Goal: Information Seeking & Learning: Learn about a topic

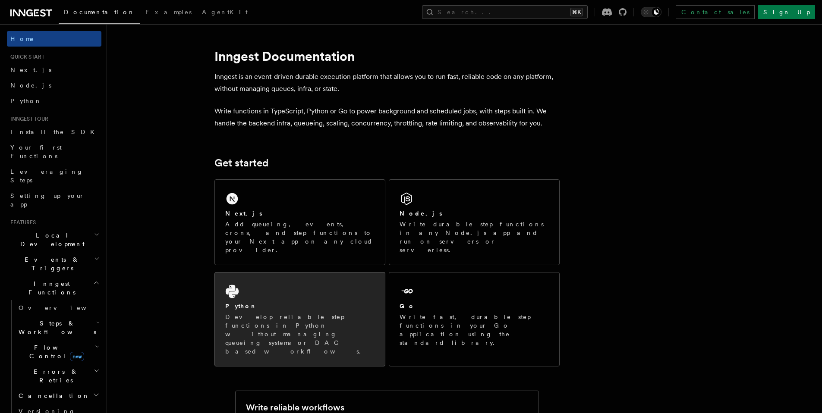
click at [318, 282] on div "Python Develop reliable step functions in Python without managing queueing syst…" at bounding box center [300, 320] width 170 height 94
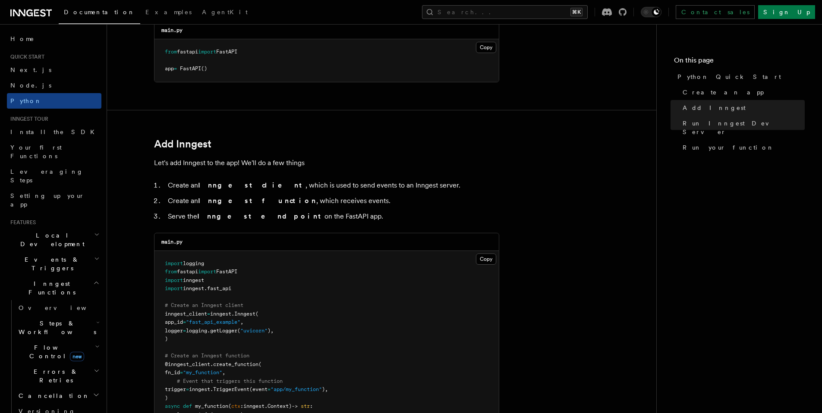
scroll to position [394, 0]
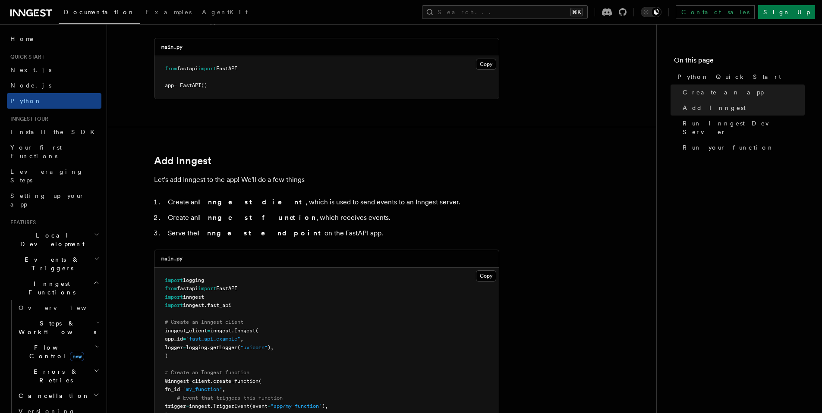
click at [58, 228] on h2 "Local Development" at bounding box center [54, 240] width 95 height 24
click at [52, 268] on span "Guides" at bounding box center [58, 275] width 86 height 14
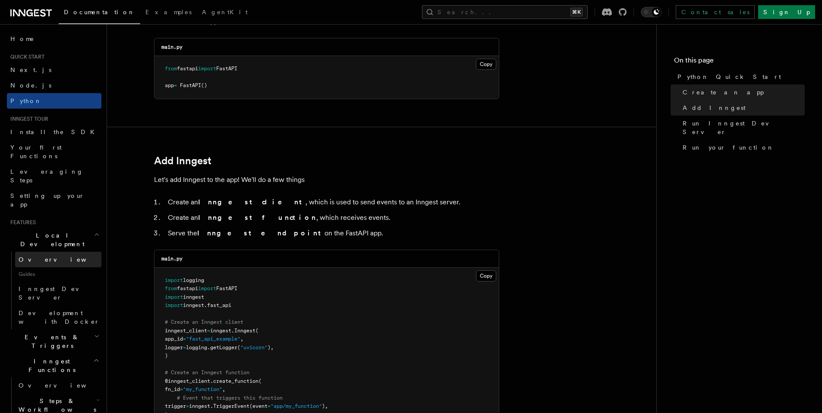
click at [54, 252] on link "Overview" at bounding box center [58, 260] width 86 height 16
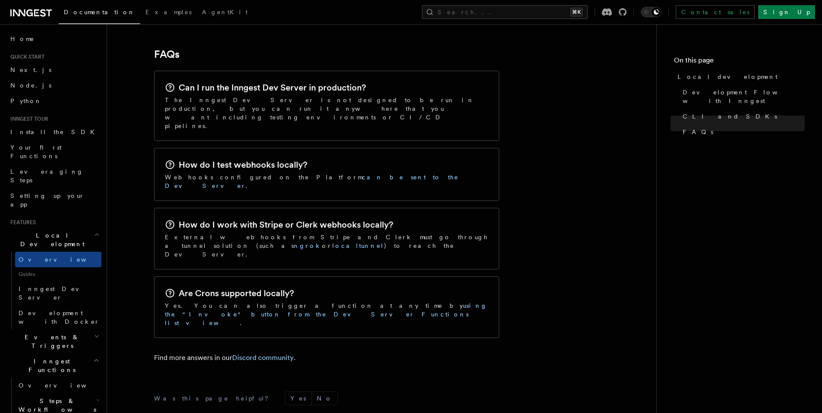
scroll to position [1306, 0]
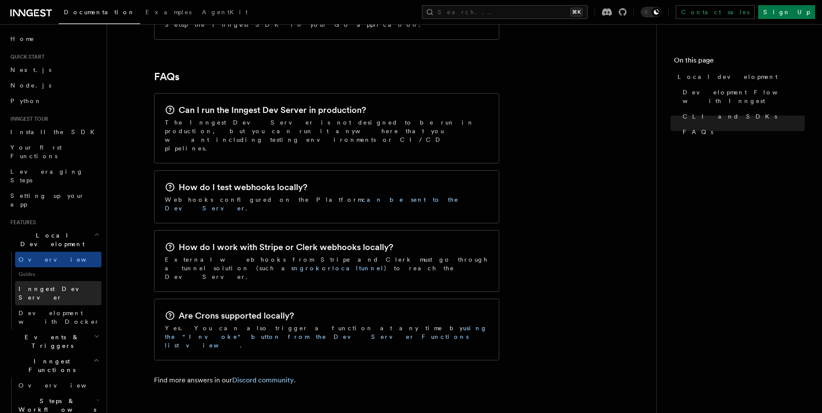
click at [61, 285] on span "Inngest Dev Server" at bounding box center [60, 293] width 83 height 17
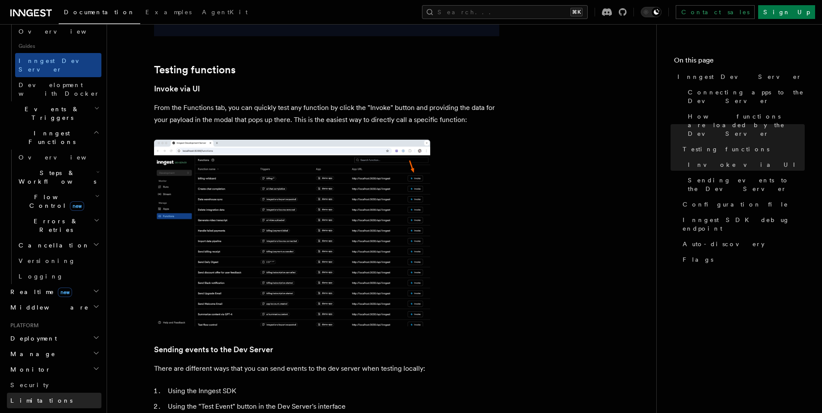
scroll to position [206, 0]
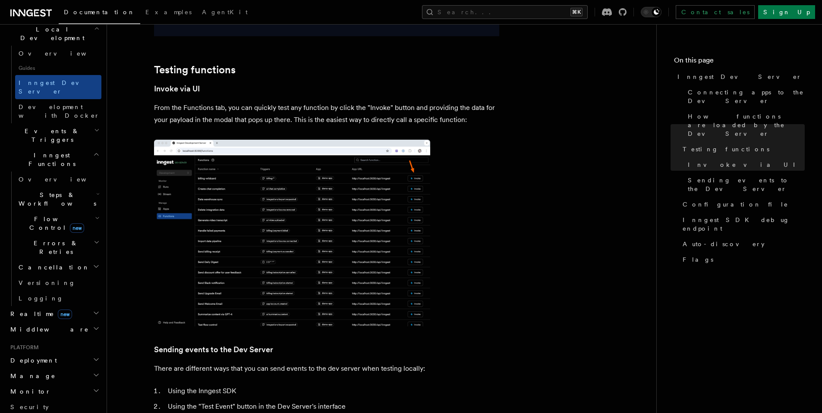
click at [79, 306] on h2 "Realtime new" at bounding box center [54, 314] width 95 height 16
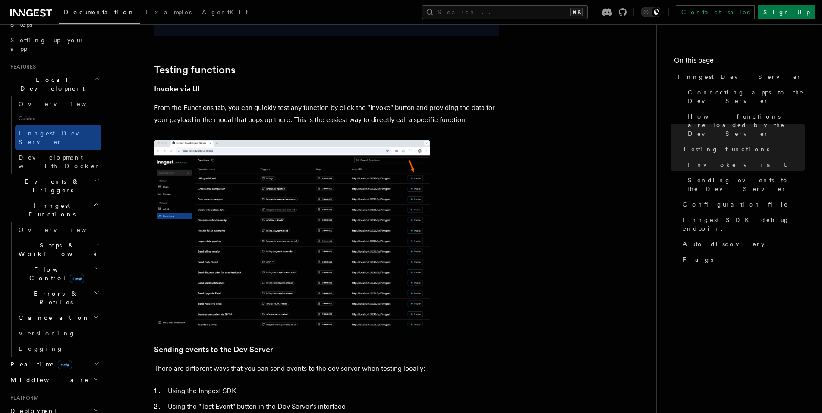
scroll to position [69, 0]
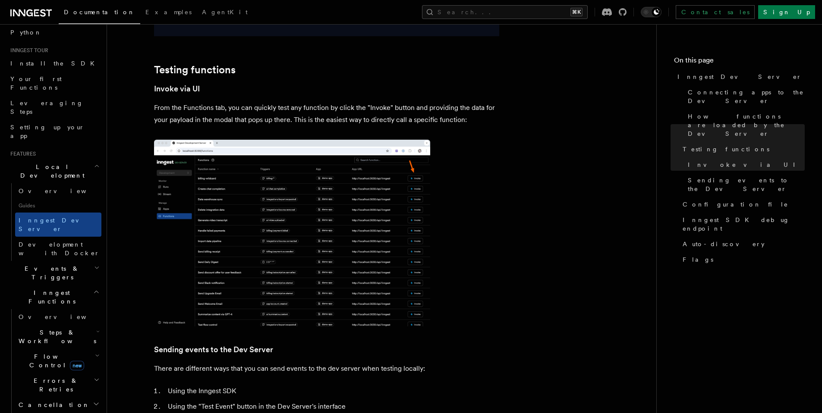
click at [79, 325] on h2 "Steps & Workflows" at bounding box center [58, 337] width 86 height 24
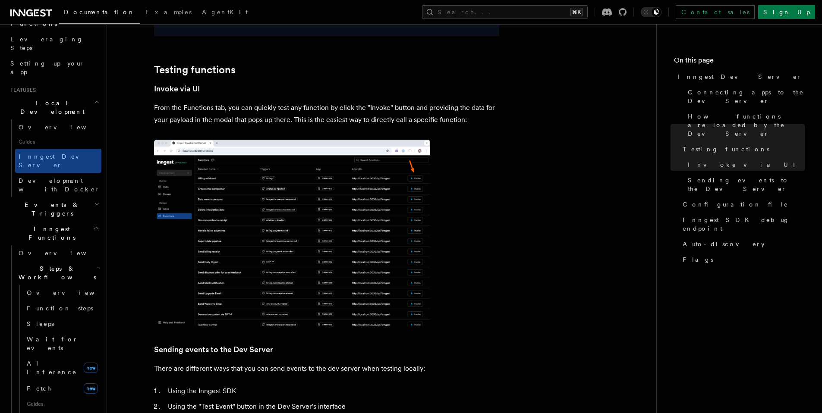
scroll to position [48, 0]
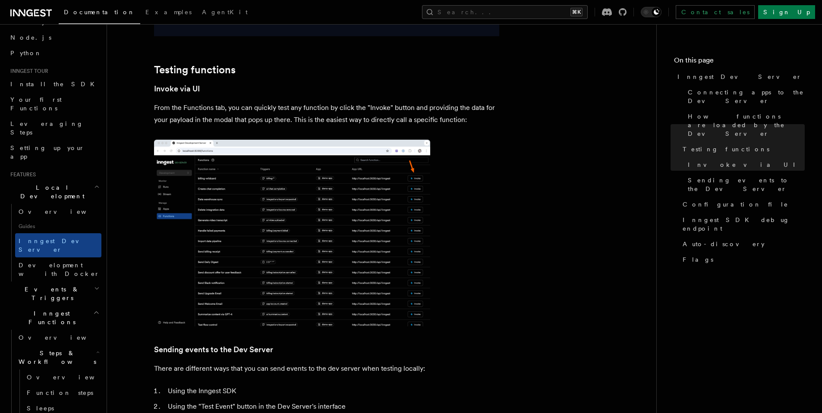
click at [71, 346] on h2 "Steps & Workflows" at bounding box center [58, 358] width 86 height 24
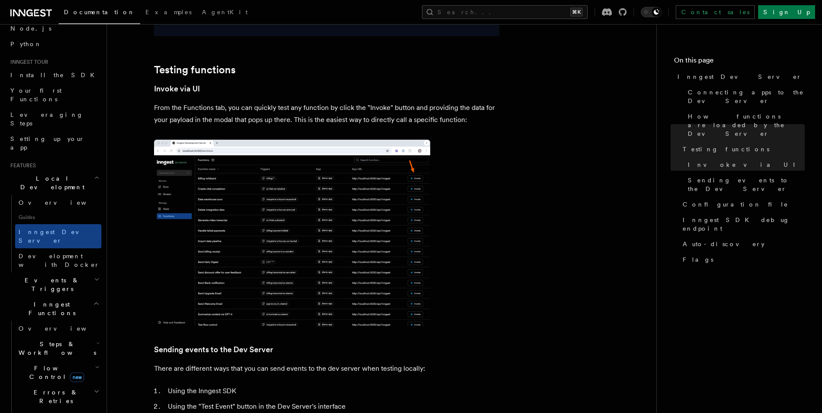
scroll to position [65, 0]
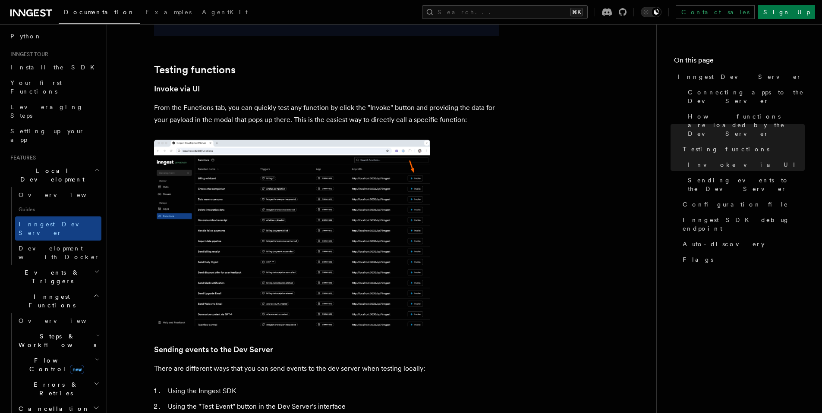
click at [71, 357] on span "Flow Control new" at bounding box center [55, 365] width 80 height 17
click at [67, 393] on link "Singleton new" at bounding box center [62, 401] width 78 height 17
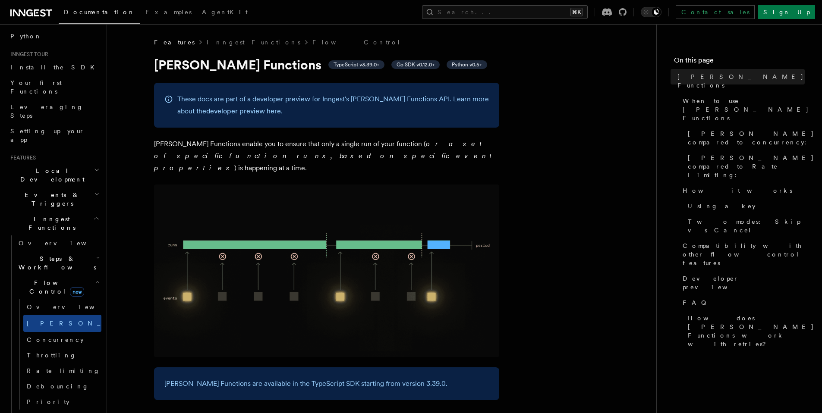
click at [95, 279] on icon "button" at bounding box center [97, 282] width 5 height 7
click at [80, 300] on h2 "Errors & Retries" at bounding box center [58, 312] width 86 height 24
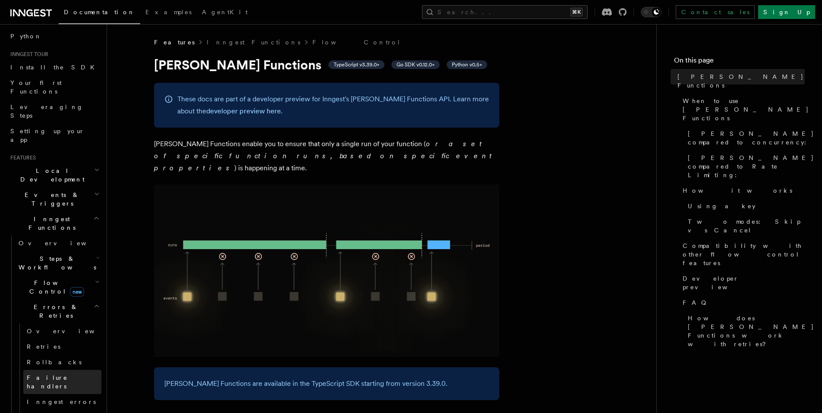
click at [68, 374] on span "Failure handlers" at bounding box center [64, 382] width 75 height 17
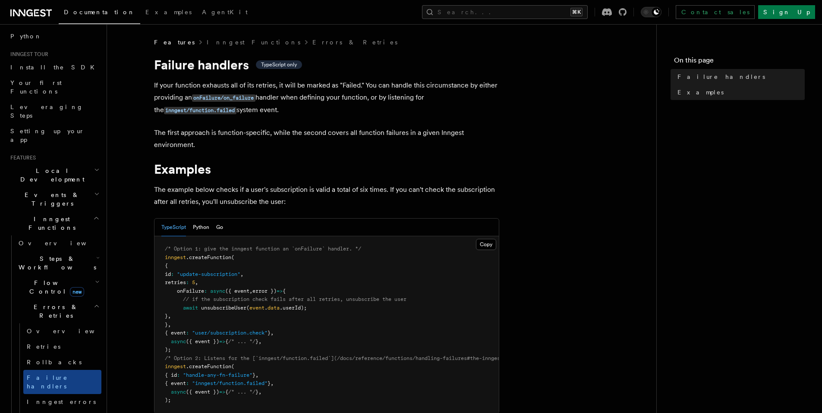
click at [81, 300] on h2 "Errors & Retries" at bounding box center [58, 312] width 86 height 24
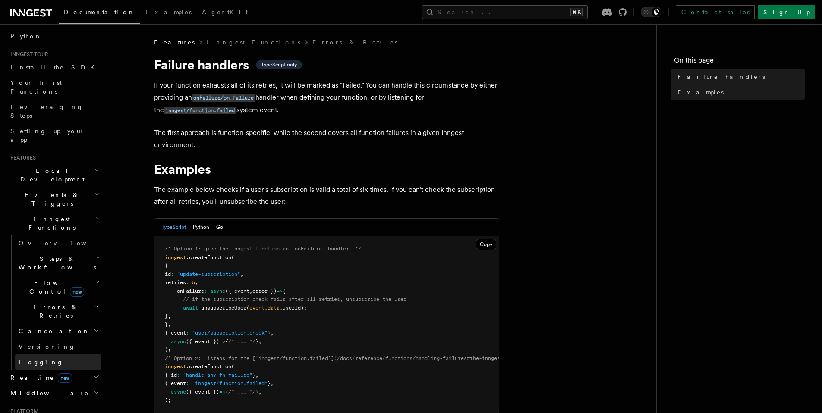
click at [76, 355] on link "Logging" at bounding box center [58, 363] width 86 height 16
